Goal: Find specific page/section: Find specific page/section

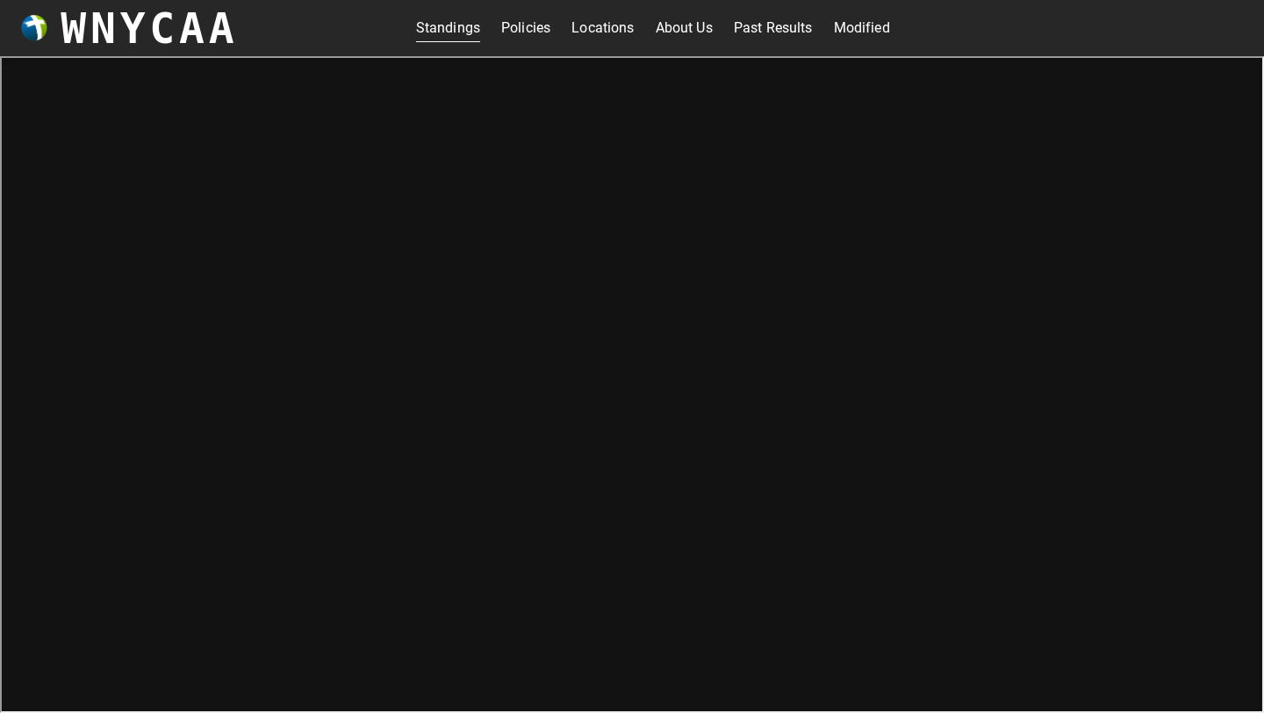
click at [882, 12] on div "Standings Policies Locations About Us Past Results Modified" at bounding box center [653, 28] width 830 height 56
click at [862, 30] on link "Modified" at bounding box center [862, 28] width 56 height 28
click at [436, 19] on link "Standings" at bounding box center [448, 28] width 64 height 28
